Goal: Navigation & Orientation: Understand site structure

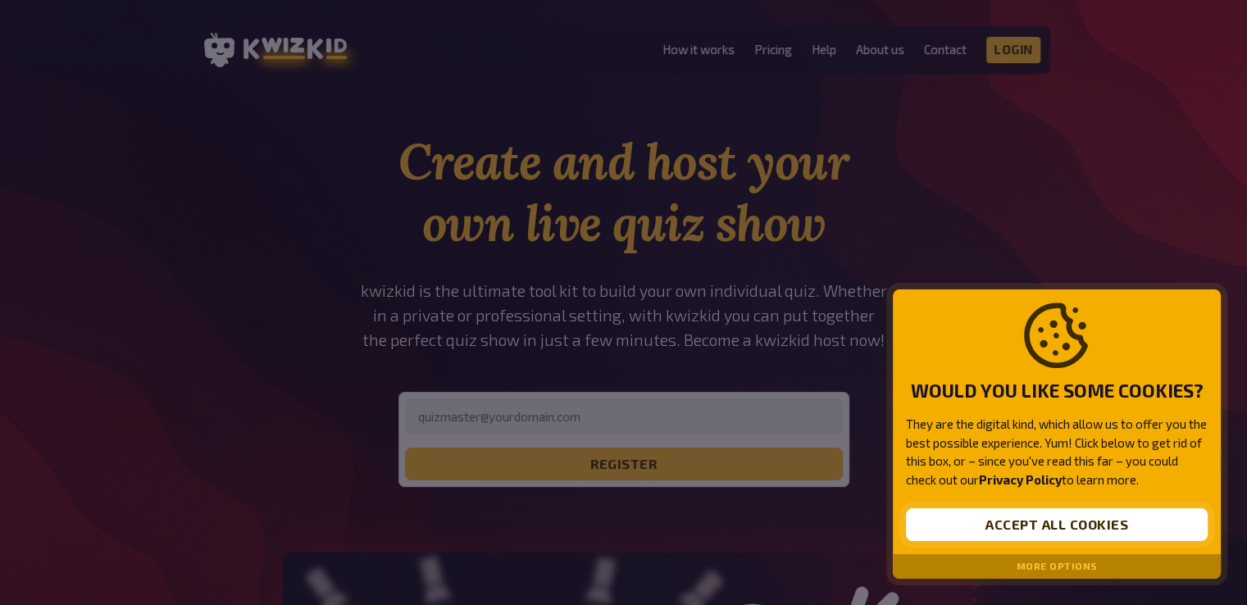
click at [997, 526] on button "Accept all cookies" at bounding box center [1057, 524] width 302 height 33
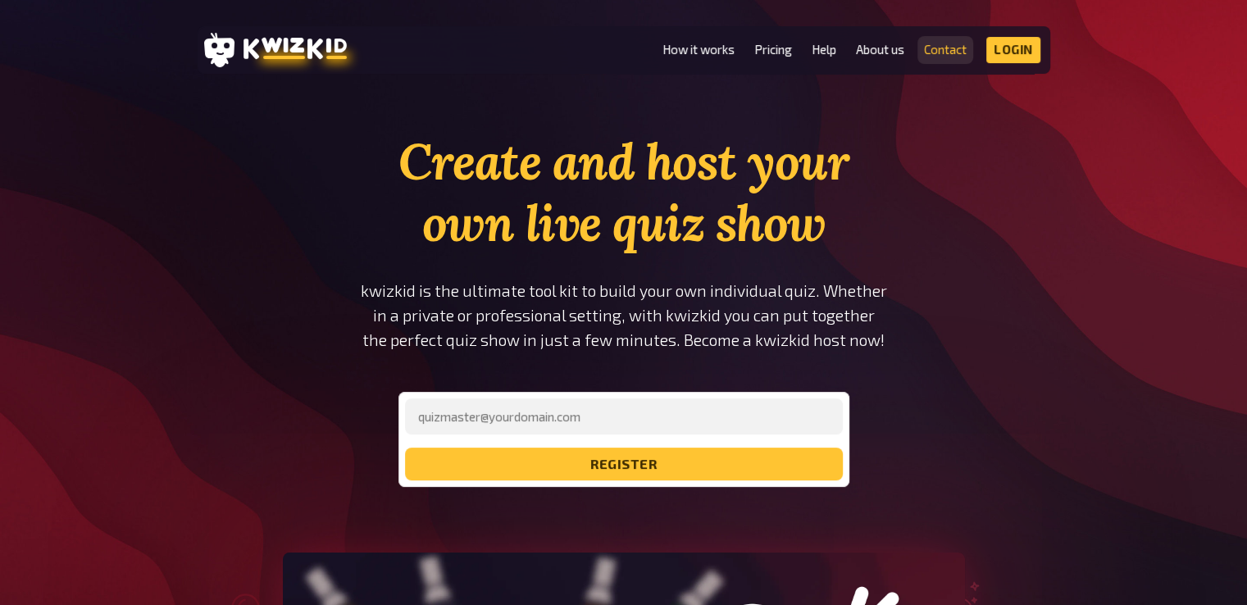
click at [940, 43] on link "Contact" at bounding box center [945, 50] width 43 height 14
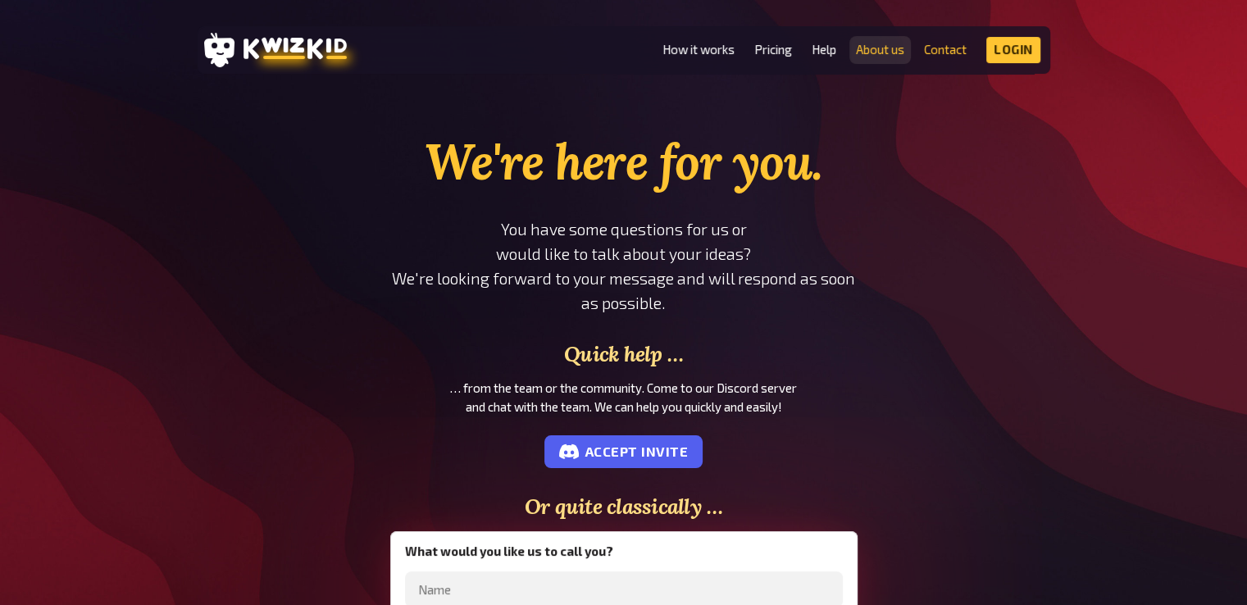
click at [893, 46] on link "About us" at bounding box center [880, 50] width 48 height 14
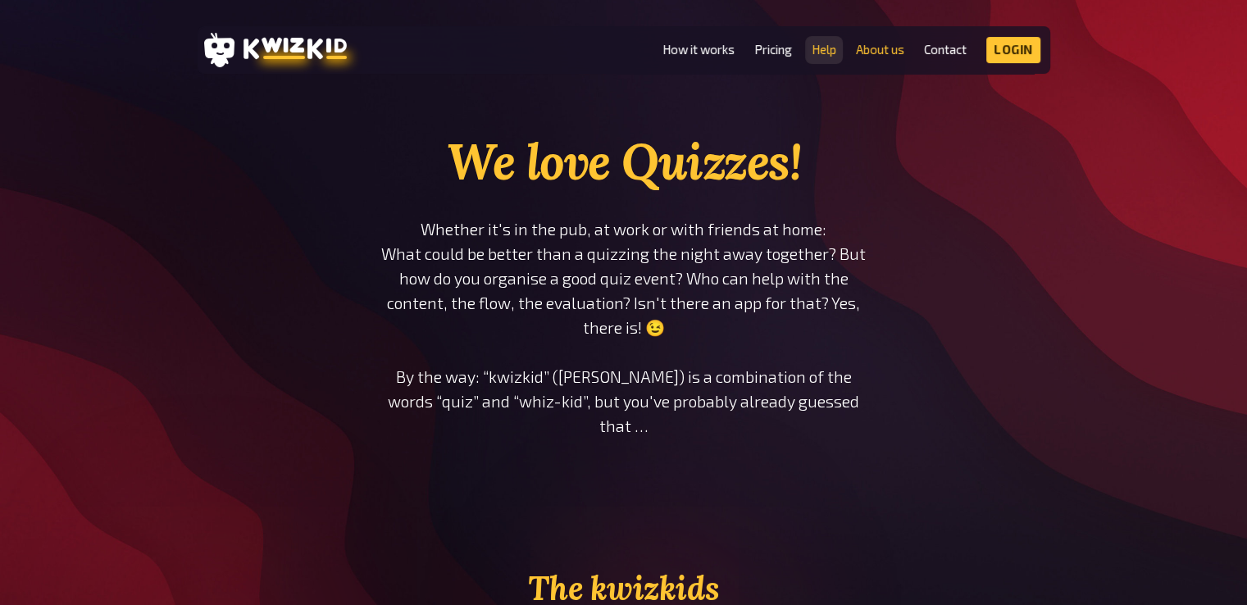
click at [812, 51] on link "Help" at bounding box center [824, 50] width 25 height 14
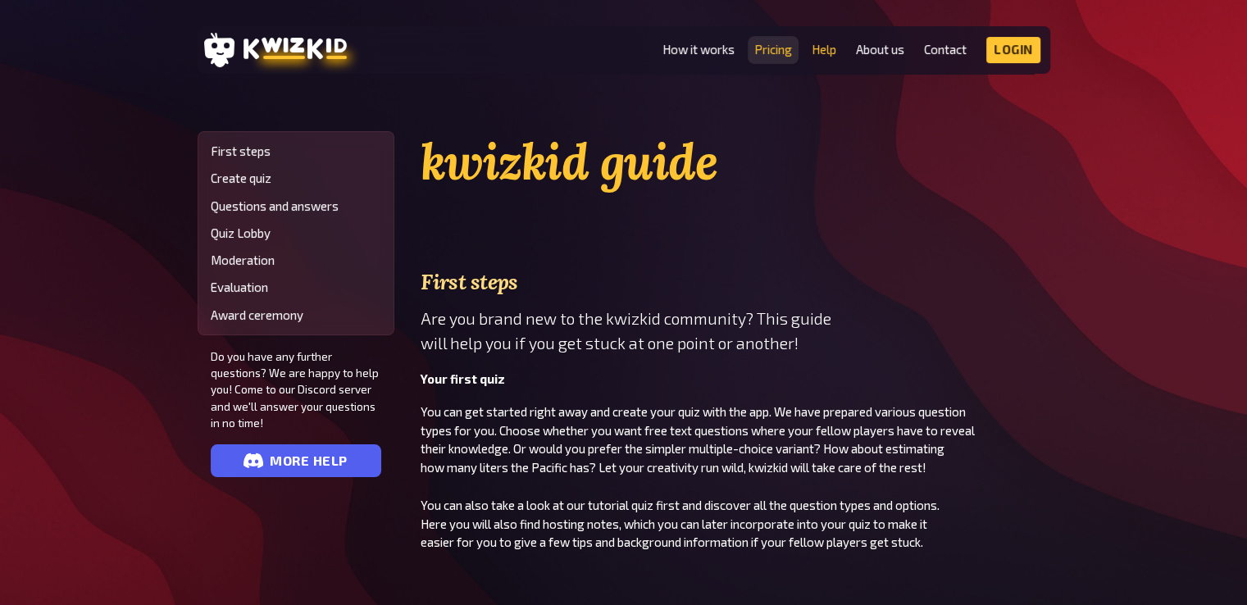
click at [771, 48] on link "Pricing" at bounding box center [773, 50] width 38 height 14
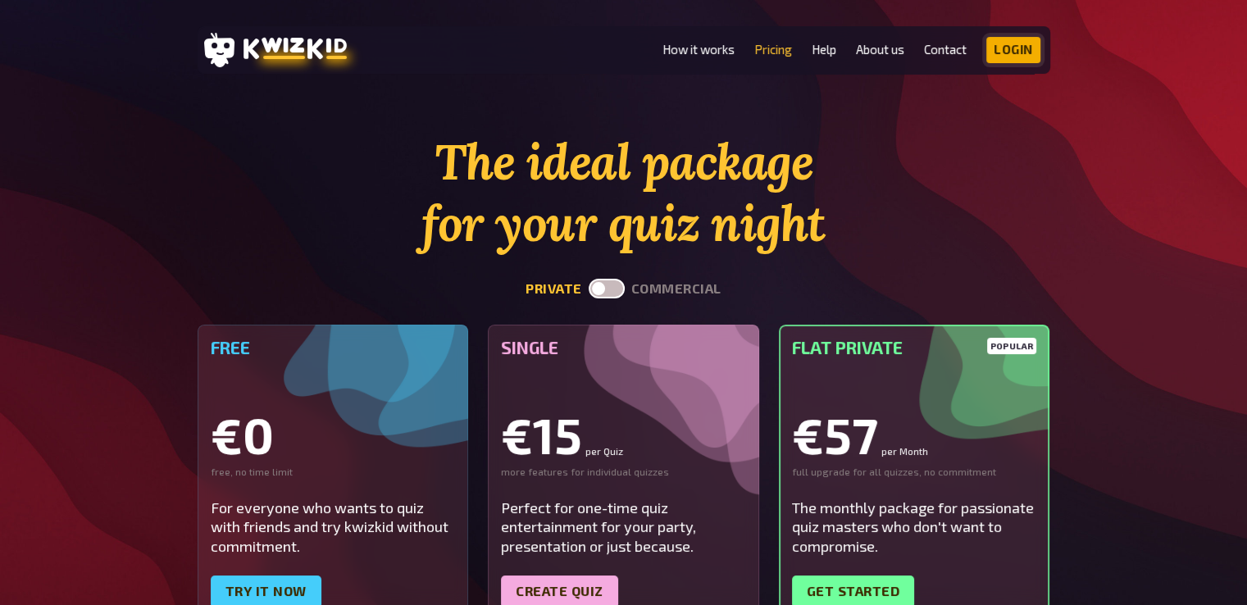
click at [990, 48] on link "Login" at bounding box center [1013, 50] width 54 height 26
